Goal: Task Accomplishment & Management: Use online tool/utility

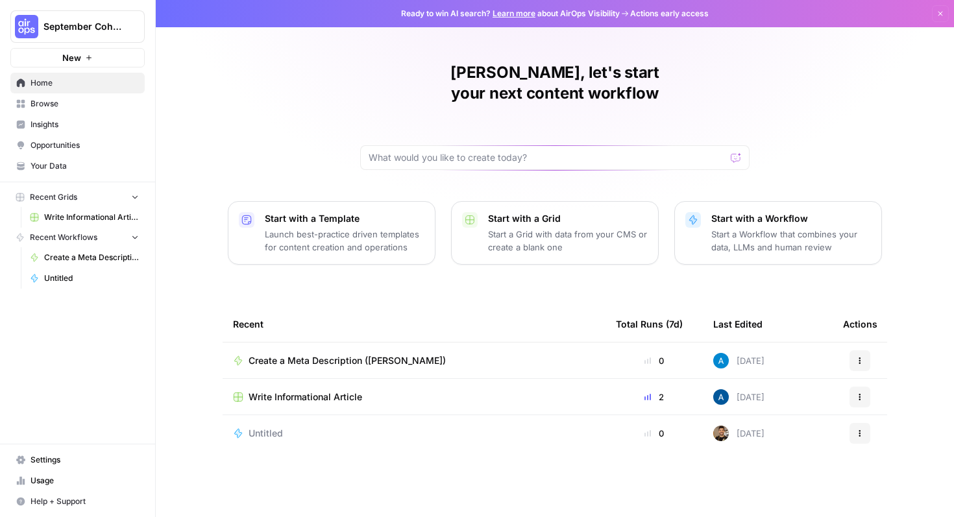
click at [366, 228] on p "Launch best-practice driven templates for content creation and operations" at bounding box center [345, 241] width 160 height 26
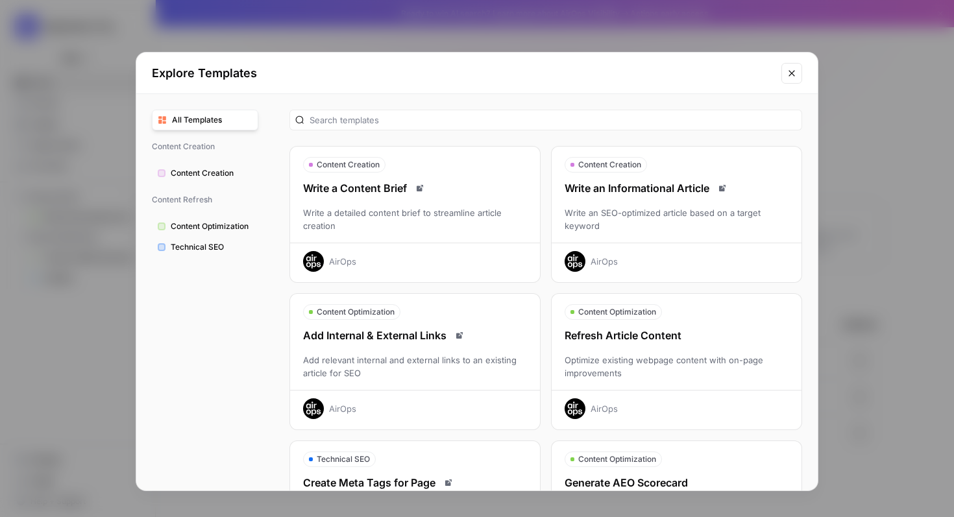
click at [395, 210] on div "Write a detailed content brief to streamline article creation" at bounding box center [415, 219] width 250 height 26
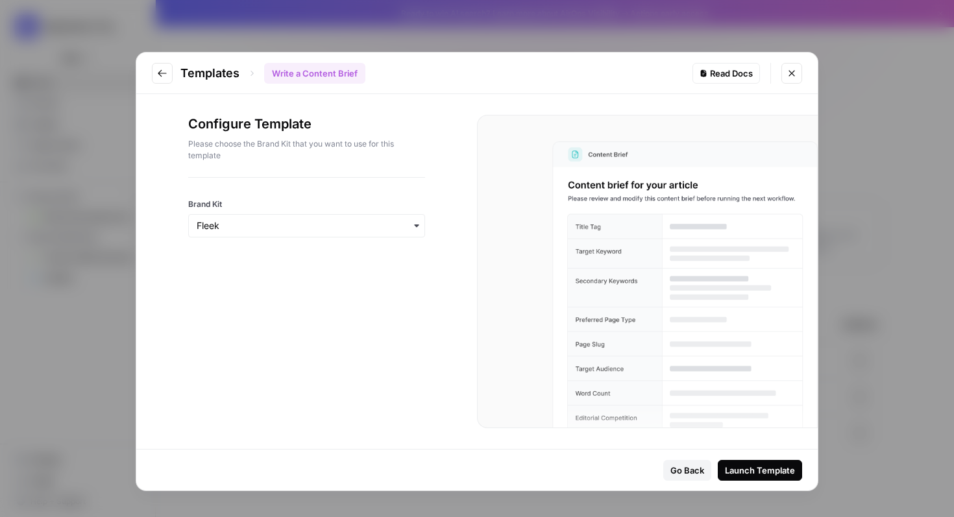
click at [165, 76] on icon "Go to previous step" at bounding box center [162, 73] width 10 height 10
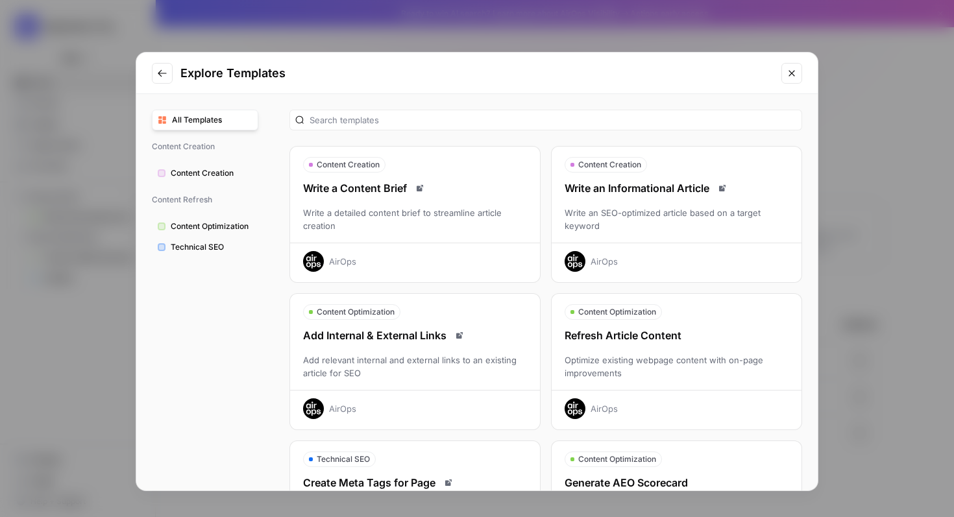
click at [793, 73] on icon "Close modal" at bounding box center [792, 73] width 10 height 10
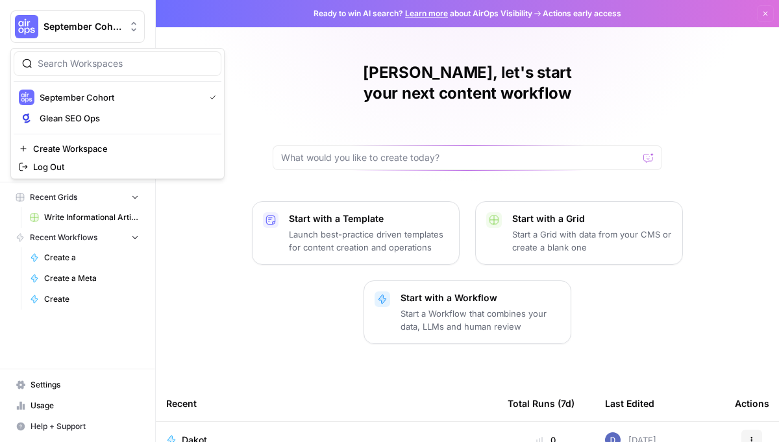
click at [53, 34] on button "September Cohort" at bounding box center [77, 26] width 134 height 32
click at [62, 97] on span "September Cohort" at bounding box center [120, 97] width 160 height 13
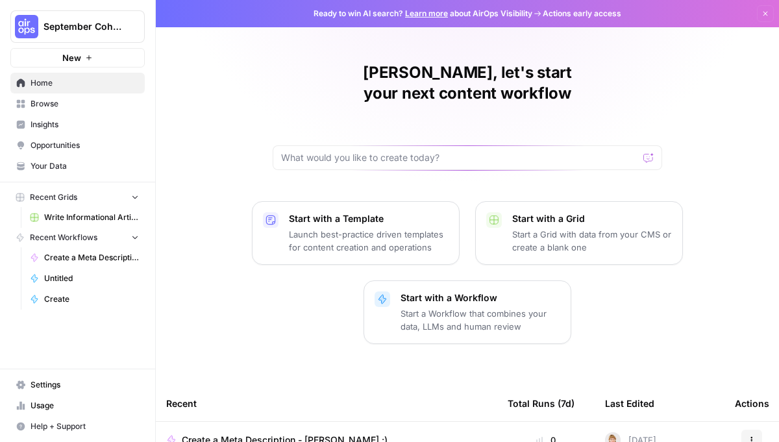
click at [102, 266] on link "Create a Meta Description - [PERSON_NAME] :)" at bounding box center [84, 257] width 121 height 21
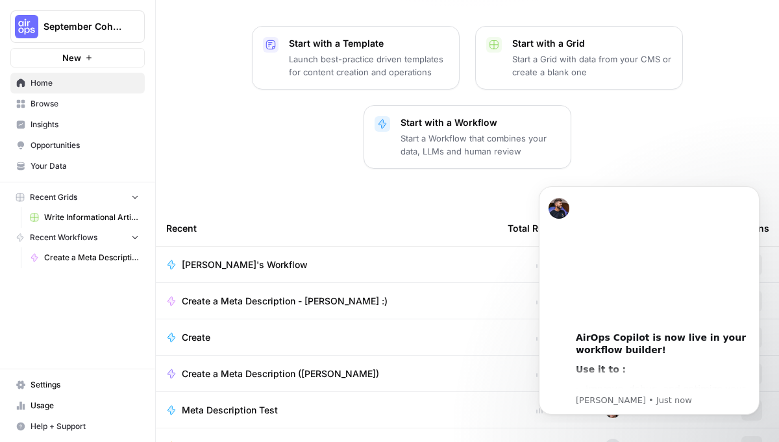
scroll to position [234, 0]
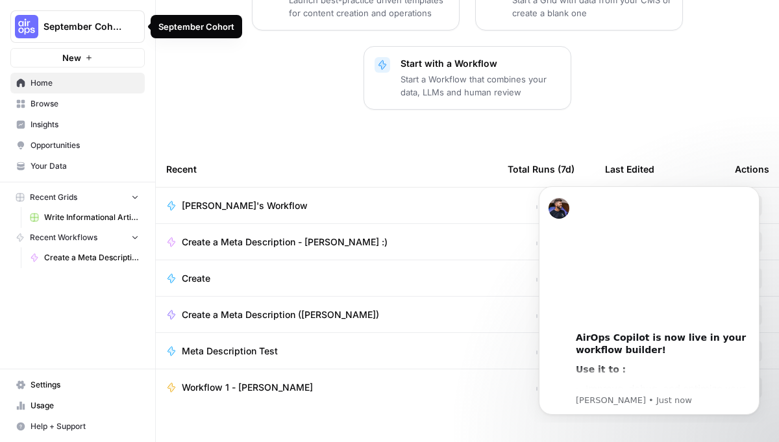
click at [60, 32] on span "September Cohort" at bounding box center [82, 26] width 79 height 13
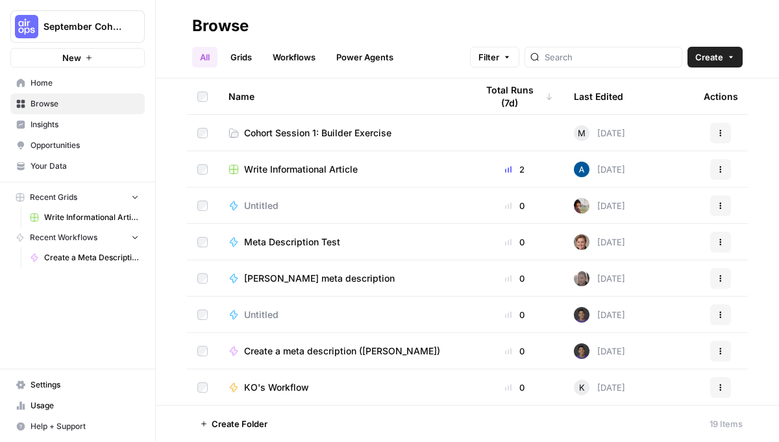
click at [493, 143] on td at bounding box center [514, 133] width 97 height 36
click at [449, 129] on link "Cohort Session 1: Builder Exercise" at bounding box center [341, 133] width 227 height 13
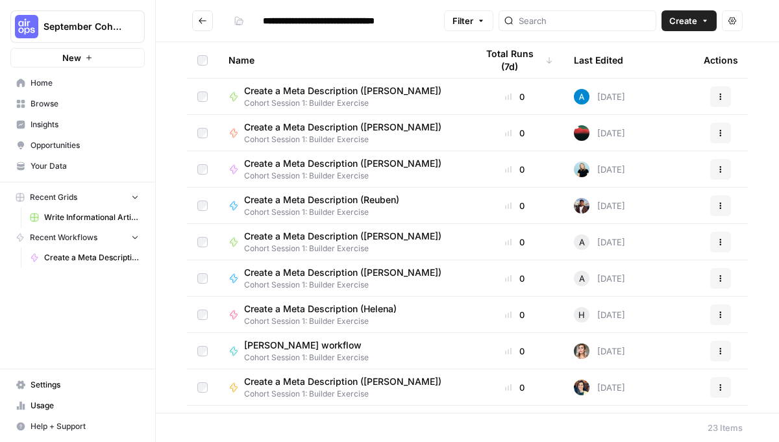
click at [690, 19] on span "Create" at bounding box center [683, 20] width 28 height 13
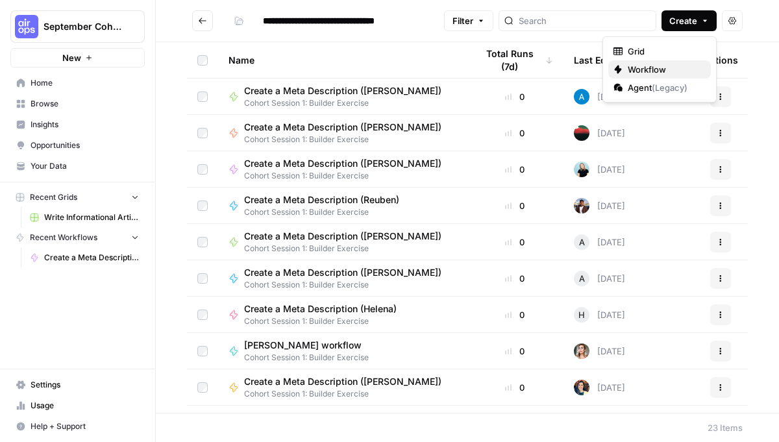
click at [648, 71] on span "Workflow" at bounding box center [664, 69] width 73 height 13
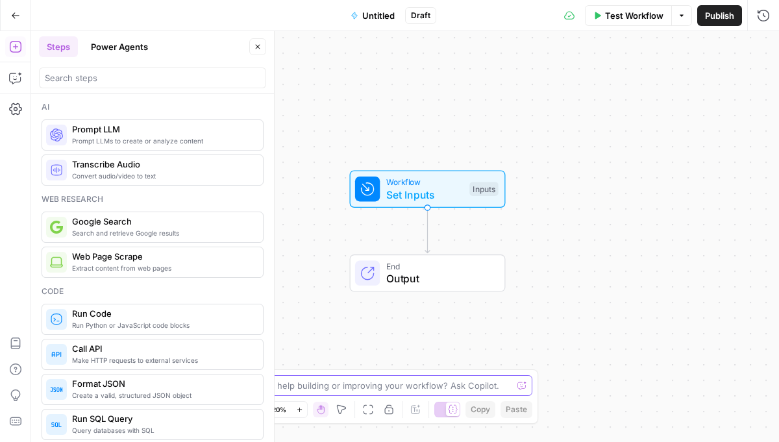
click at [382, 379] on textarea at bounding box center [383, 385] width 260 height 13
click at [374, 9] on span "Untitled" at bounding box center [378, 15] width 32 height 13
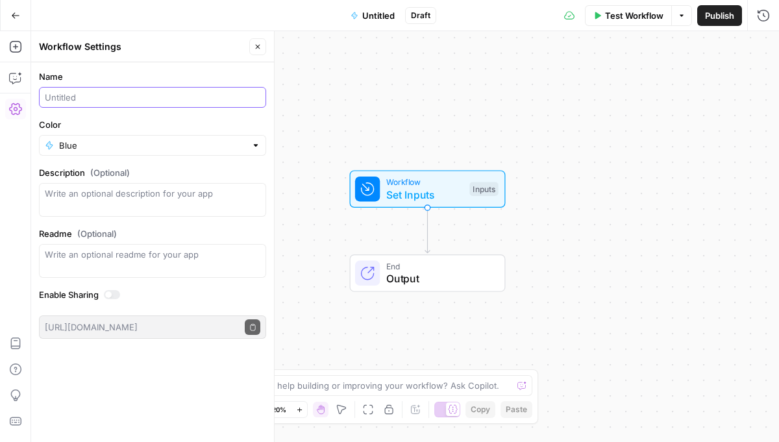
click at [163, 92] on input "Name" at bounding box center [153, 97] width 216 height 13
type input "mets description"
type input "Meta Desc Nikhaar"
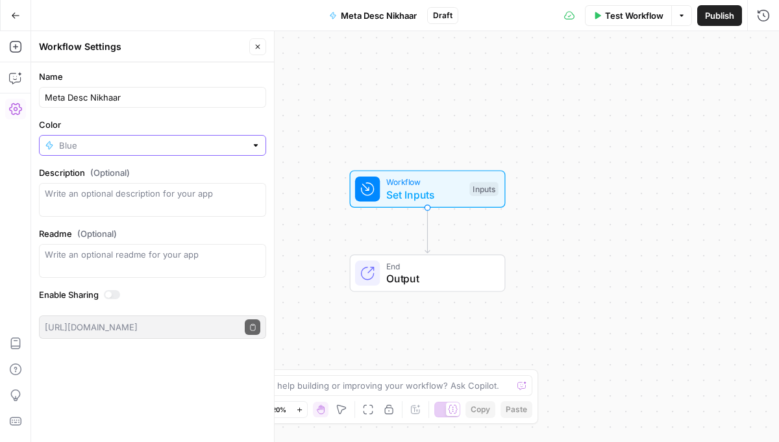
click at [139, 149] on input "Color" at bounding box center [152, 145] width 187 height 13
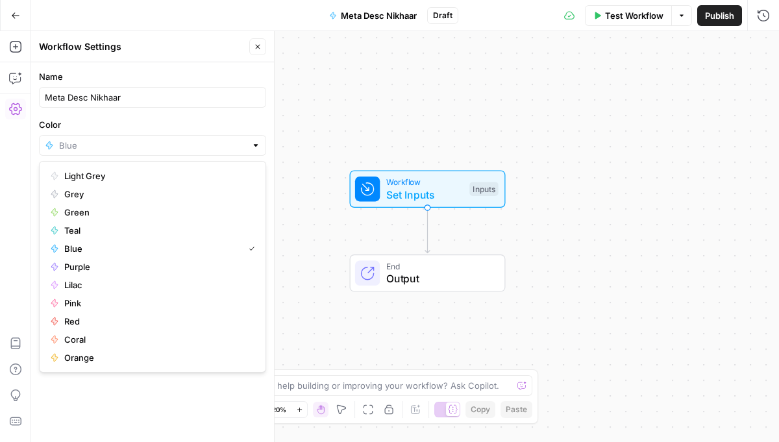
click at [217, 138] on div at bounding box center [152, 145] width 227 height 21
click at [243, 147] on input "Color" at bounding box center [152, 145] width 187 height 13
type input "Blue"
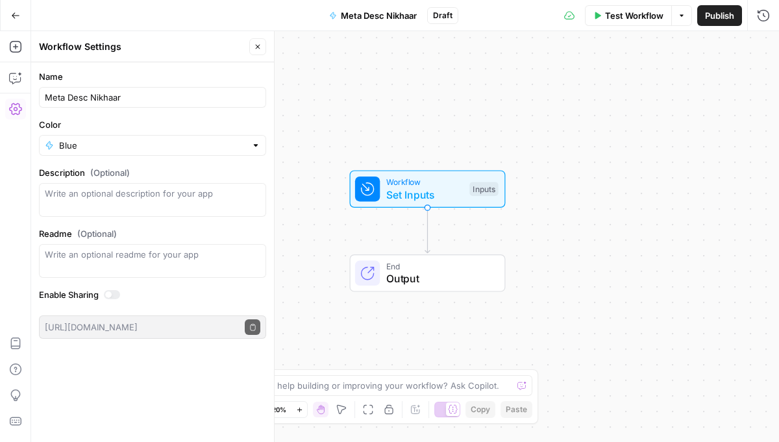
click at [386, 105] on div "Workflow Set Inputs Inputs End Output" at bounding box center [405, 236] width 748 height 411
click at [465, 190] on div "Workflow Set Inputs Inputs Test Step" at bounding box center [426, 189] width 143 height 27
click at [589, 89] on button "Add Field" at bounding box center [638, 88] width 216 height 21
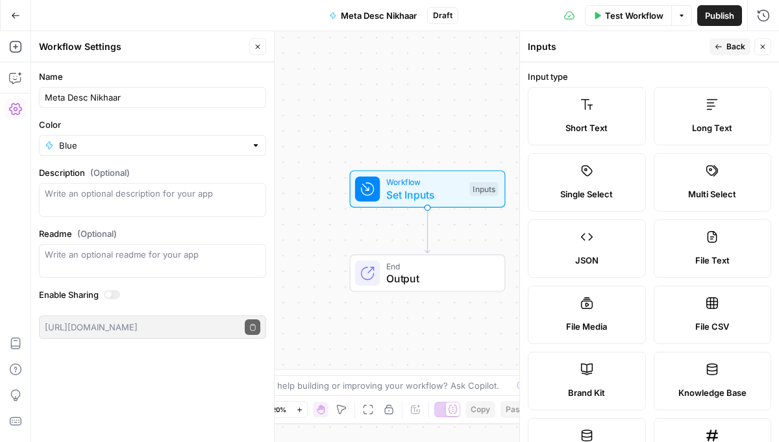
click at [580, 116] on label "Short Text" at bounding box center [587, 116] width 118 height 58
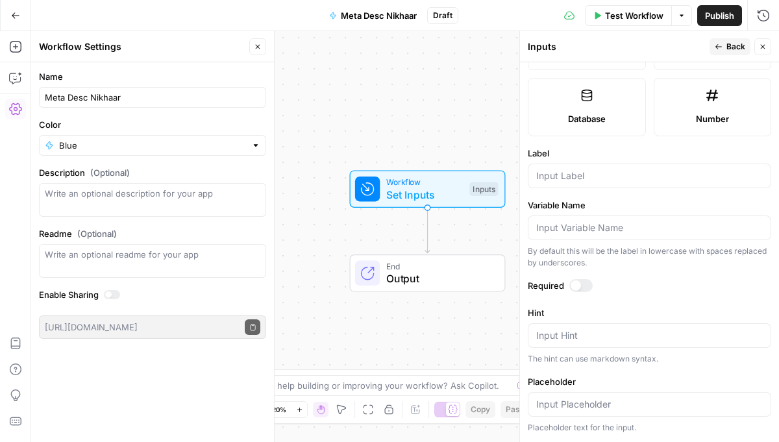
scroll to position [341, 0]
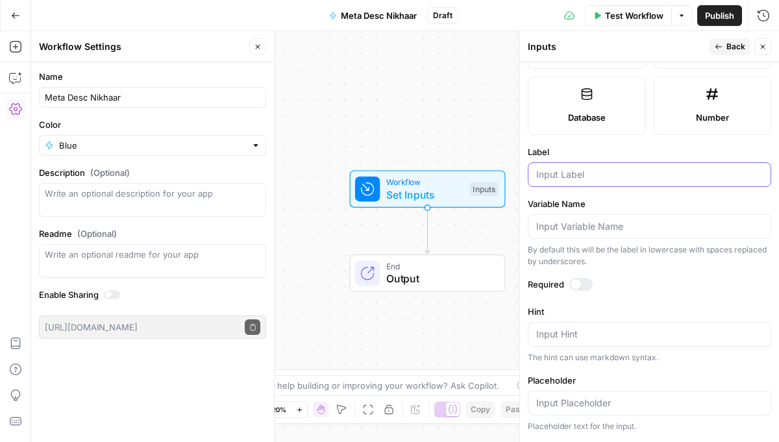
click at [650, 179] on input "Label" at bounding box center [649, 174] width 227 height 13
type input "b"
type input "Blog URL"
click at [495, 97] on div "Workflow Set Inputs Inputs End Output" at bounding box center [405, 236] width 748 height 411
click at [487, 101] on div "Workflow Set Inputs Inputs End Output" at bounding box center [405, 236] width 748 height 411
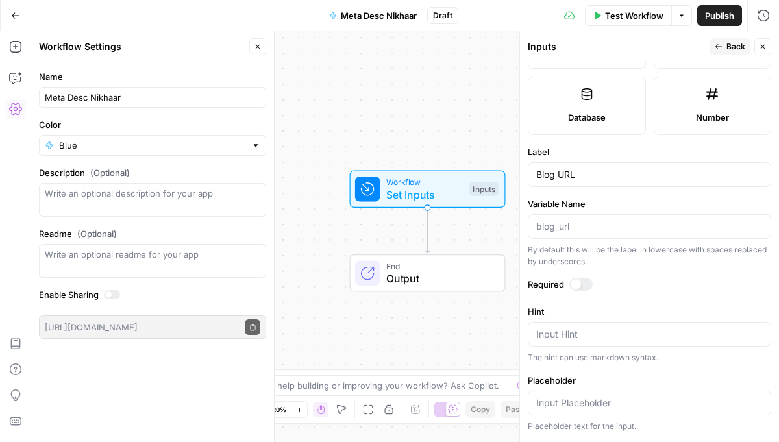
click at [720, 48] on icon "button" at bounding box center [719, 47] width 8 height 8
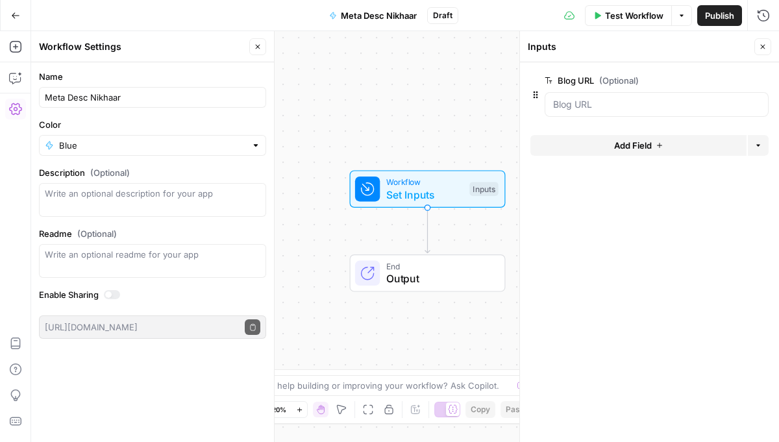
click at [461, 97] on div "Workflow Set Inputs Inputs End Output" at bounding box center [405, 236] width 748 height 411
click at [765, 47] on icon "button" at bounding box center [763, 47] width 8 height 8
click at [447, 183] on span "Workflow" at bounding box center [424, 182] width 77 height 12
click at [761, 47] on icon "button" at bounding box center [763, 47] width 8 height 8
click at [442, 182] on span "Workflow" at bounding box center [424, 182] width 77 height 12
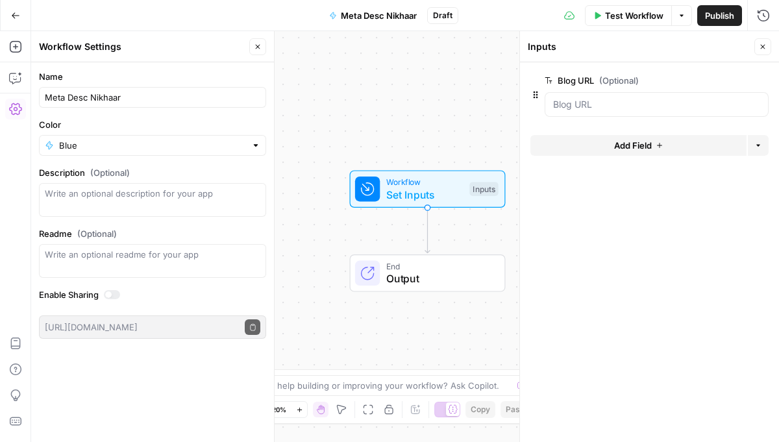
click at [621, 12] on span "Test Workflow" at bounding box center [634, 15] width 58 height 13
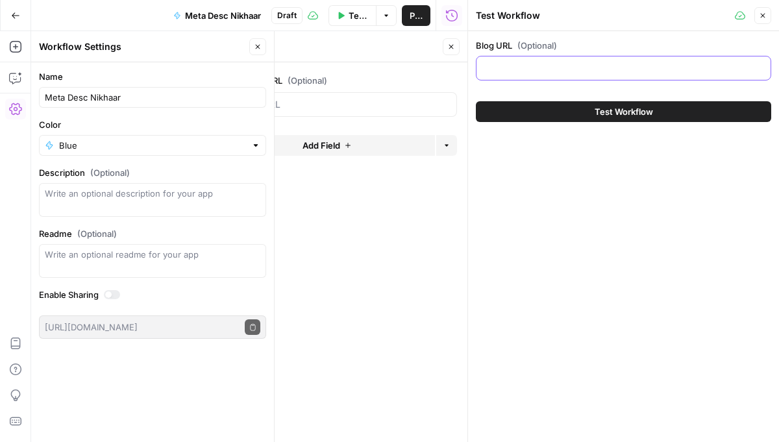
click at [597, 64] on input "Blog URL (Optional)" at bounding box center [623, 68] width 278 height 13
click at [555, 68] on input "Blog URL (Optional)" at bounding box center [623, 68] width 278 height 13
paste input "[URL][DOMAIN_NAME]"
type input "[URL][DOMAIN_NAME]"
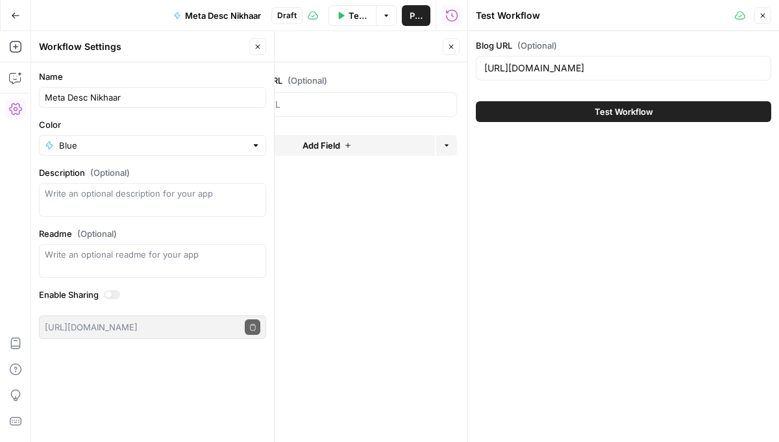
click at [581, 114] on button "Test Workflow" at bounding box center [623, 111] width 295 height 21
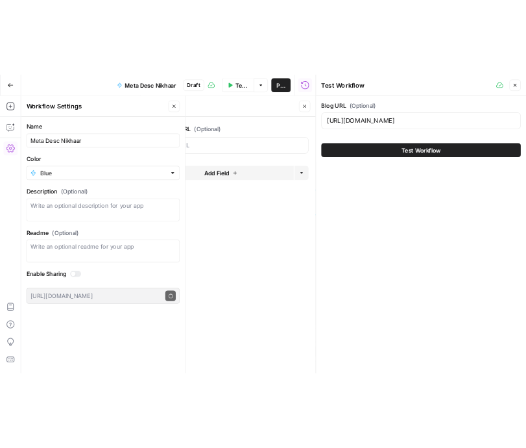
scroll to position [0, 0]
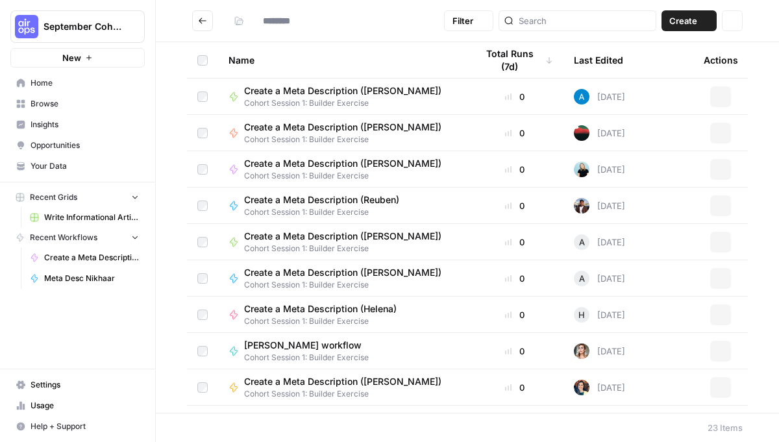
type input "**********"
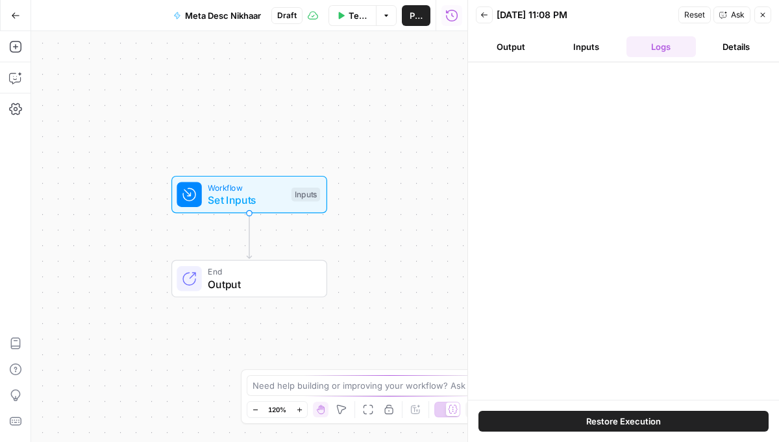
click at [565, 56] on button "Inputs" at bounding box center [586, 46] width 70 height 21
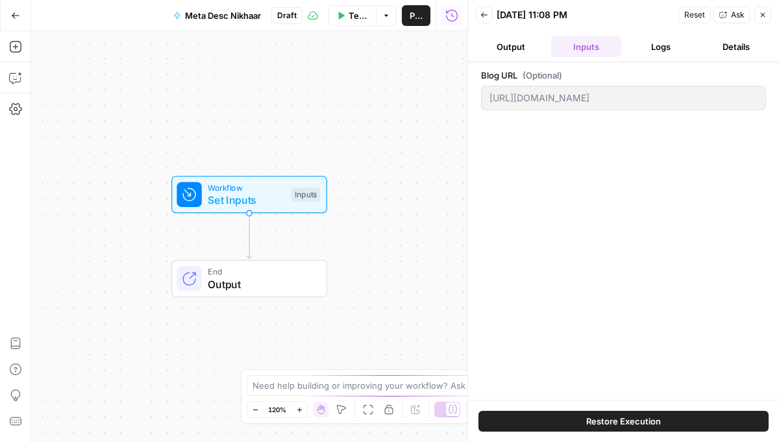
click at [569, 56] on button "Inputs" at bounding box center [586, 46] width 70 height 21
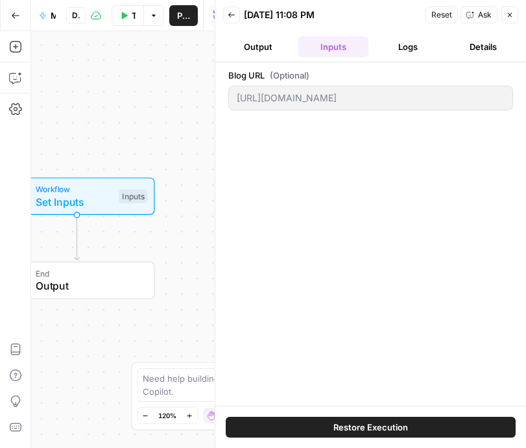
click at [517, 17] on button "Close" at bounding box center [510, 14] width 17 height 17
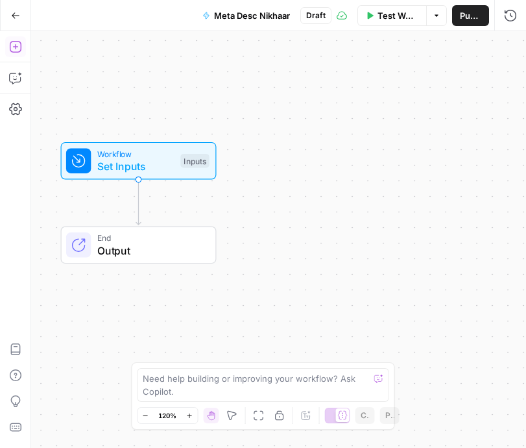
click at [19, 45] on icon "button" at bounding box center [15, 46] width 13 height 13
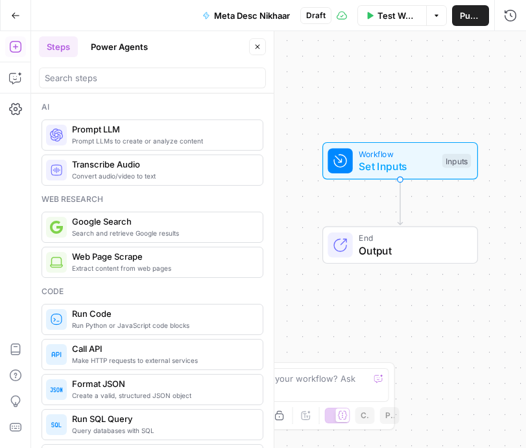
click at [140, 265] on span "Extract content from web pages" at bounding box center [162, 268] width 180 height 10
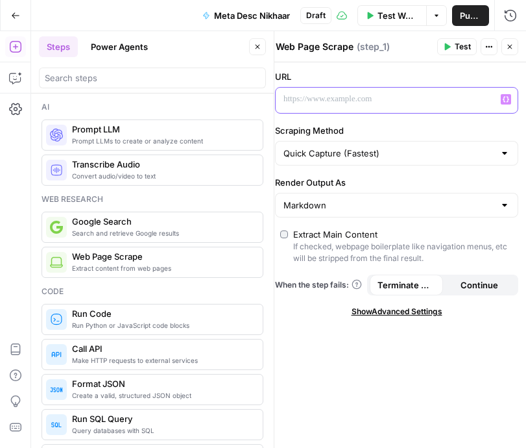
click at [511, 99] on button "Variables Menu" at bounding box center [506, 99] width 10 height 10
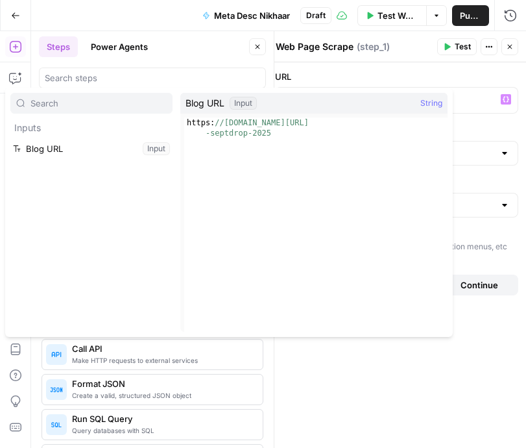
click at [345, 111] on div "Blog URL Input String" at bounding box center [313, 103] width 267 height 21
type textarea "**********"
click at [332, 131] on div "https: //[DOMAIN_NAME][URL] -septdrop-2025" at bounding box center [316, 245] width 264 height 256
click at [70, 167] on div "Inputs Blog URL Input" at bounding box center [91, 212] width 162 height 239
click at [74, 153] on button "Select variable Blog URL" at bounding box center [91, 148] width 162 height 21
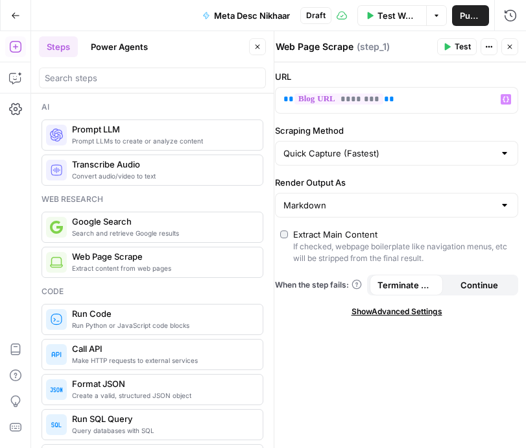
click at [462, 49] on span "Test" at bounding box center [463, 47] width 16 height 12
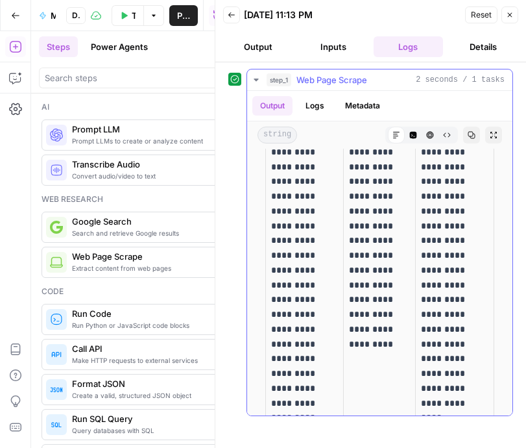
scroll to position [7769, 0]
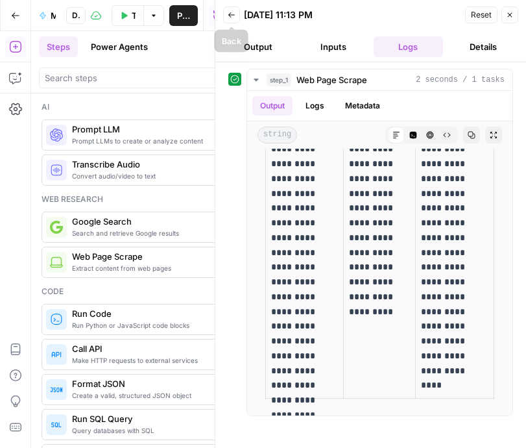
click at [238, 20] on button "Back" at bounding box center [231, 14] width 17 height 17
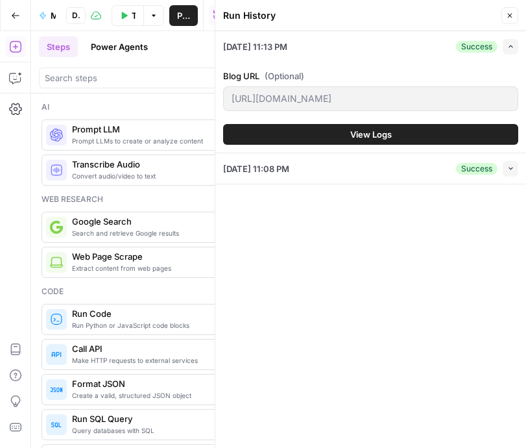
click at [509, 21] on button "Close" at bounding box center [510, 15] width 17 height 17
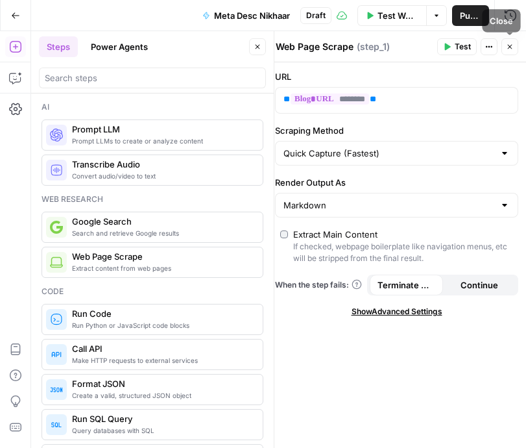
click at [514, 50] on button "Close" at bounding box center [510, 46] width 17 height 17
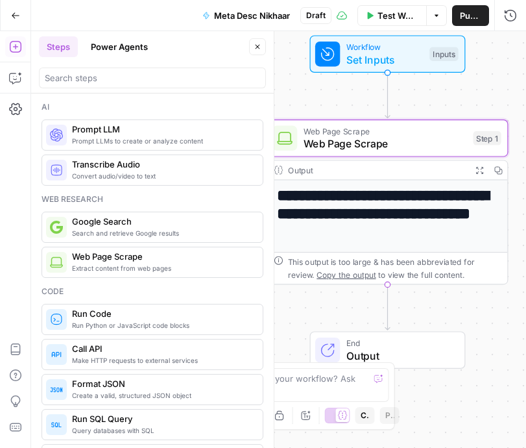
click at [410, 18] on span "Test Workflow" at bounding box center [398, 15] width 41 height 13
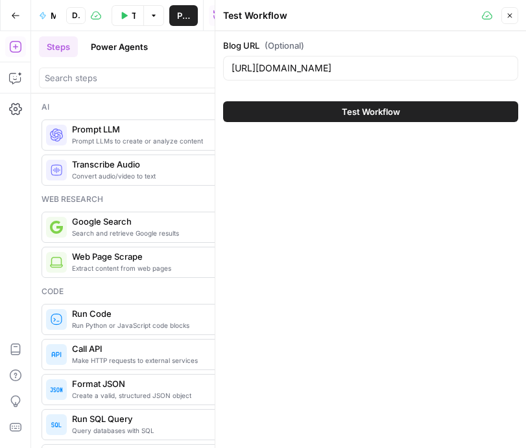
click at [389, 105] on span "Test Workflow" at bounding box center [371, 111] width 58 height 13
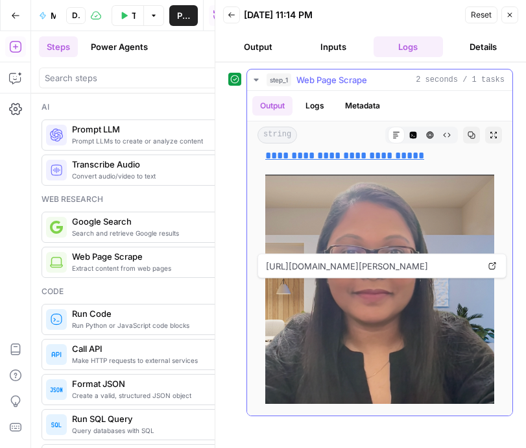
scroll to position [4684, 0]
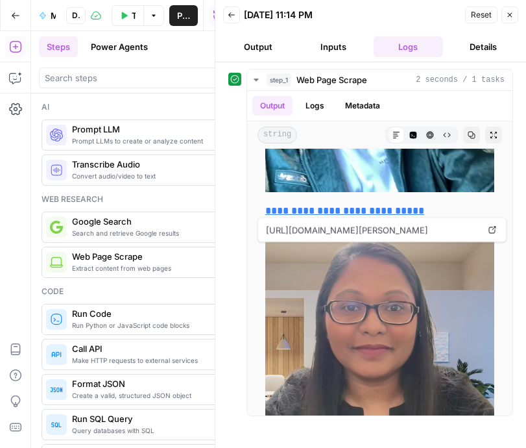
click at [267, 43] on button "Output" at bounding box center [258, 46] width 70 height 21
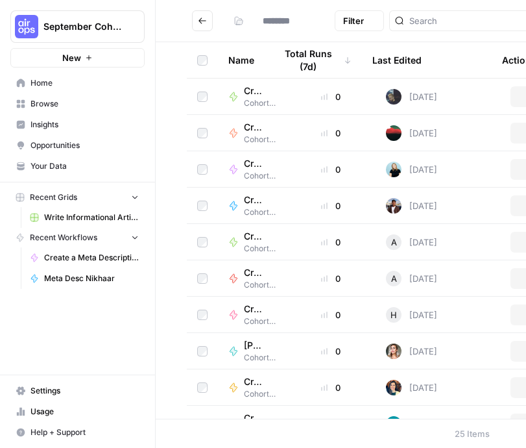
type input "**********"
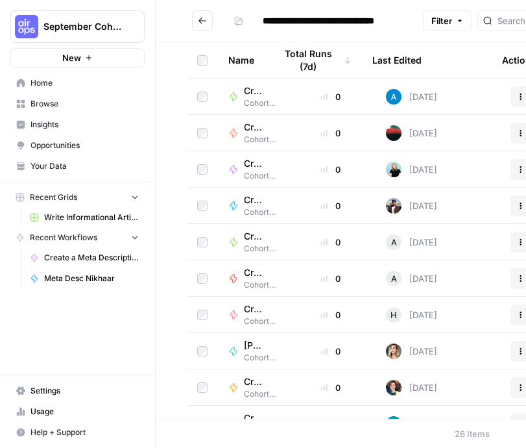
scroll to position [0, 19]
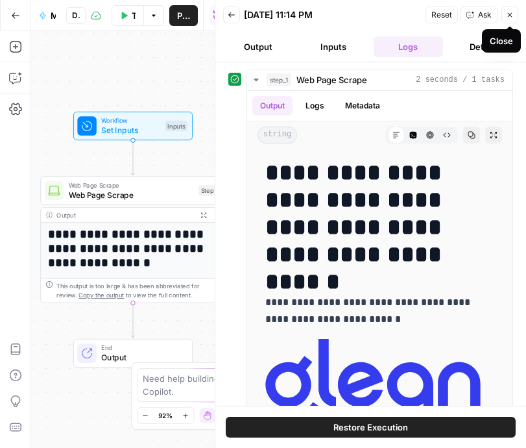
click at [513, 20] on button "Close" at bounding box center [510, 14] width 17 height 17
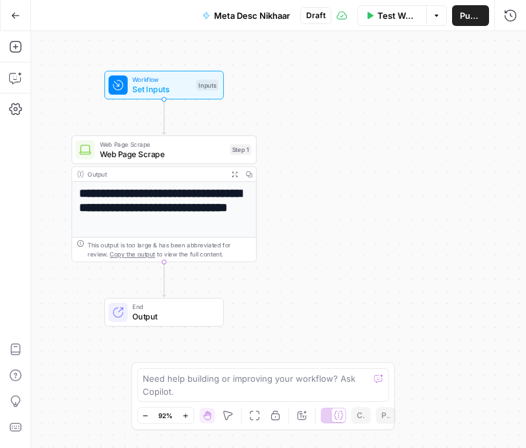
click at [384, 14] on span "Test Workflow" at bounding box center [398, 15] width 41 height 13
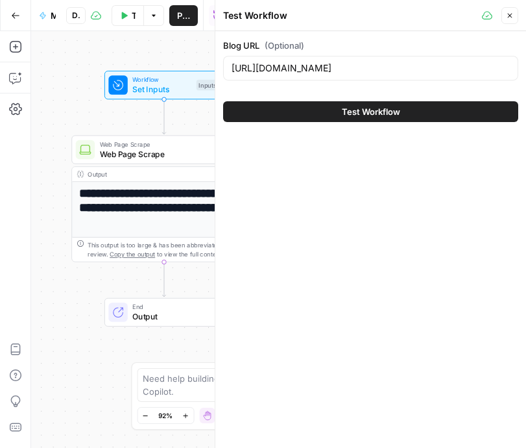
click at [412, 117] on button "Test Workflow" at bounding box center [370, 111] width 295 height 21
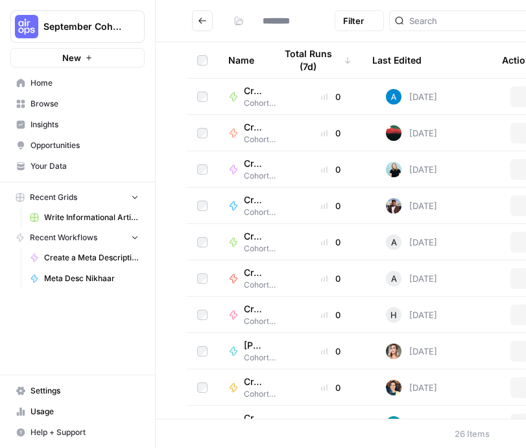
type input "**********"
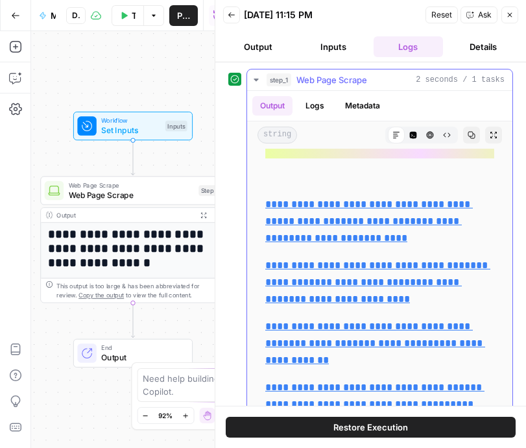
scroll to position [524, 0]
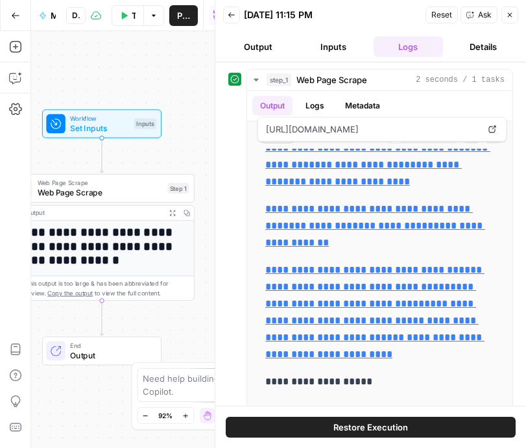
click at [234, 13] on icon "button" at bounding box center [232, 15] width 8 height 8
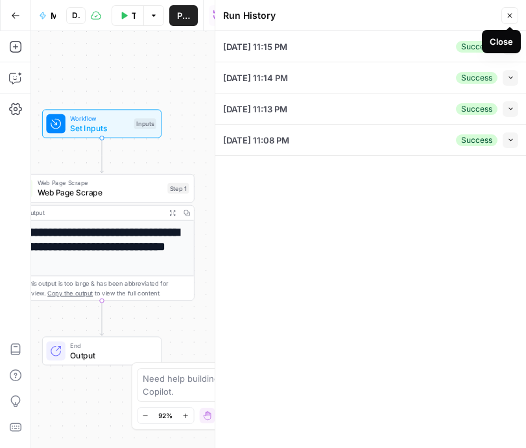
click at [510, 14] on icon "button" at bounding box center [510, 16] width 8 height 8
